Goal: Find specific page/section: Find specific page/section

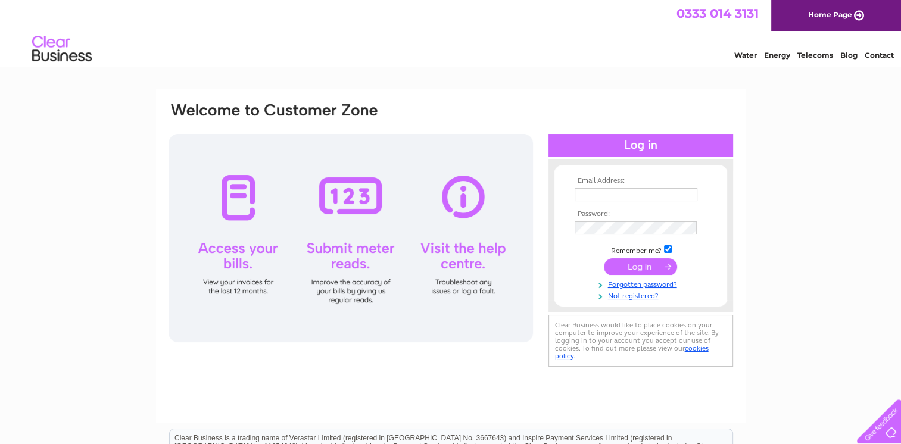
click at [606, 191] on input "text" at bounding box center [635, 194] width 123 height 13
type input "manningsofalnwick@yahoo.com"
click at [633, 265] on input "submit" at bounding box center [640, 266] width 73 height 17
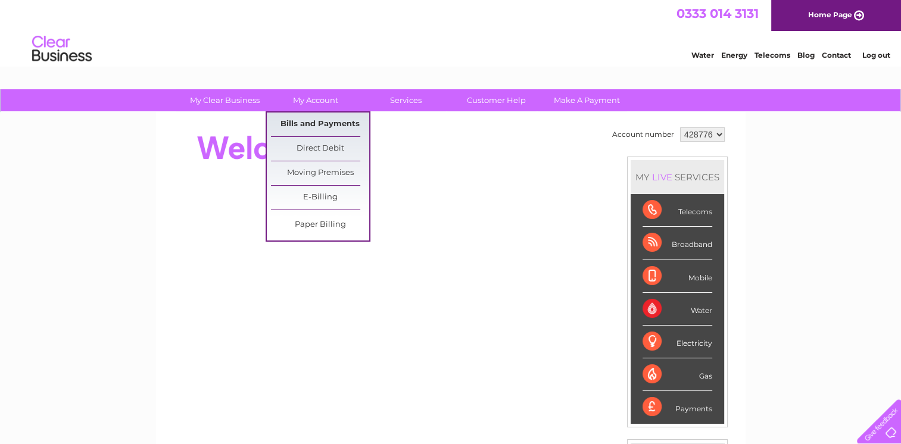
click at [319, 124] on link "Bills and Payments" at bounding box center [320, 124] width 98 height 24
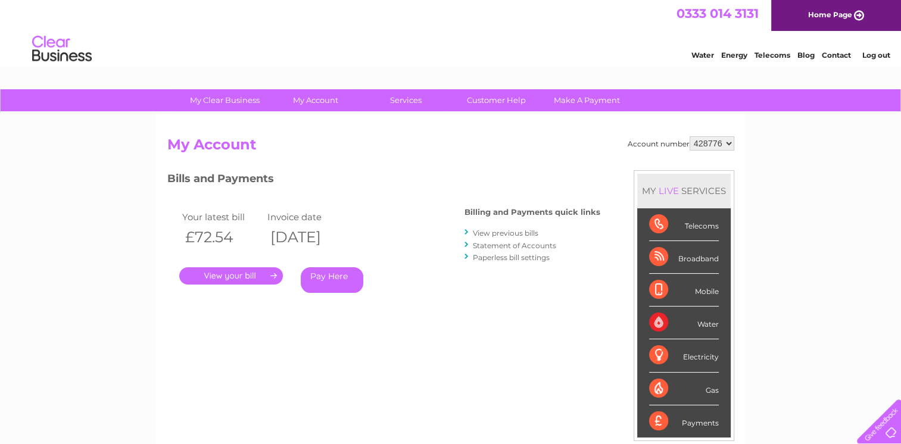
click at [221, 275] on link "." at bounding box center [231, 275] width 104 height 17
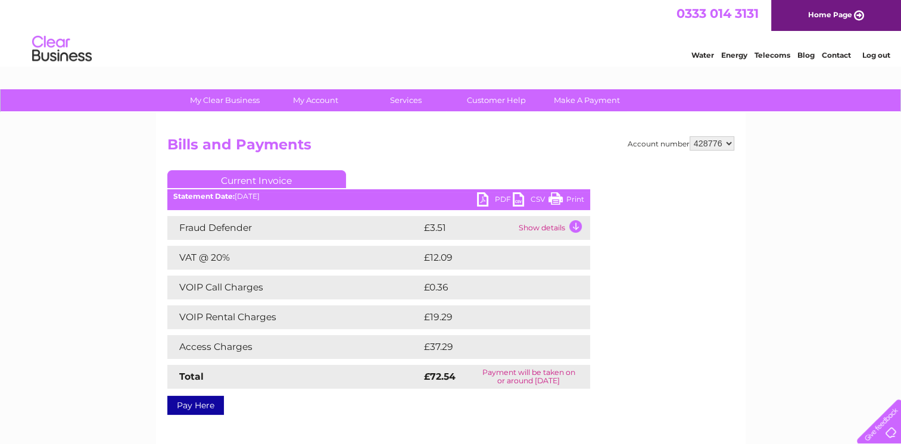
click at [575, 226] on td "Show details" at bounding box center [552, 228] width 74 height 24
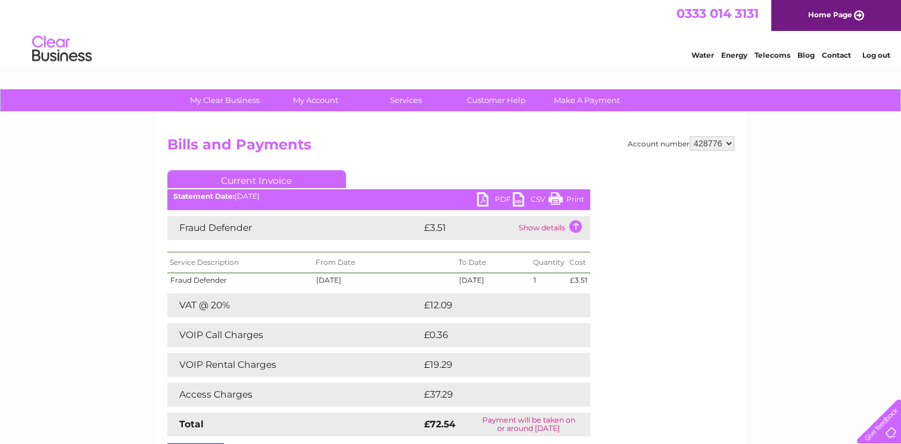
click at [571, 196] on link "Print" at bounding box center [566, 200] width 36 height 17
